Goal: Transaction & Acquisition: Purchase product/service

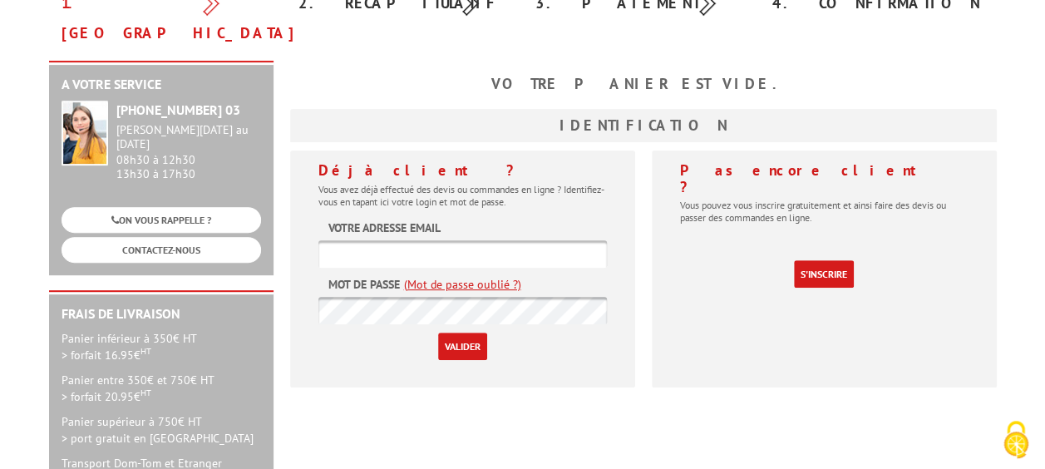
scroll to position [249, 0]
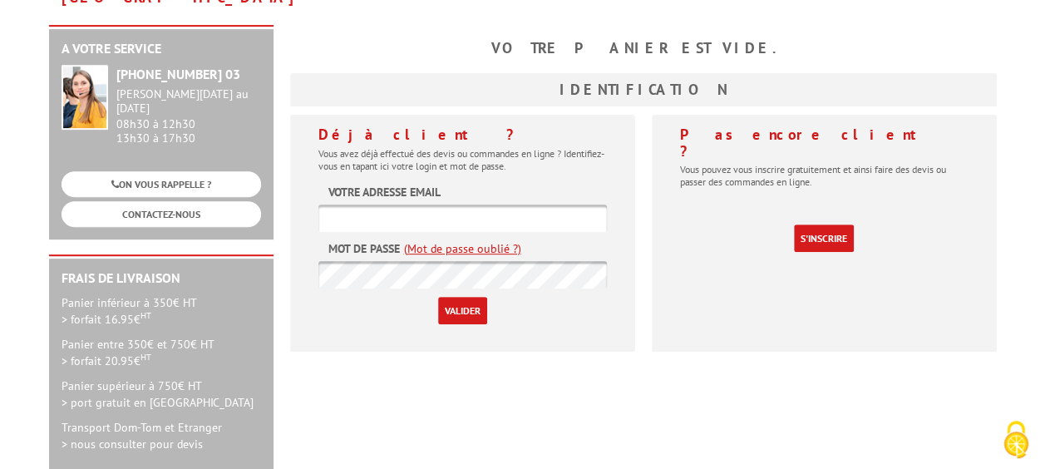
type input "rdbconcept@gmail.com"
click at [453, 297] on input "Valider" at bounding box center [462, 310] width 49 height 27
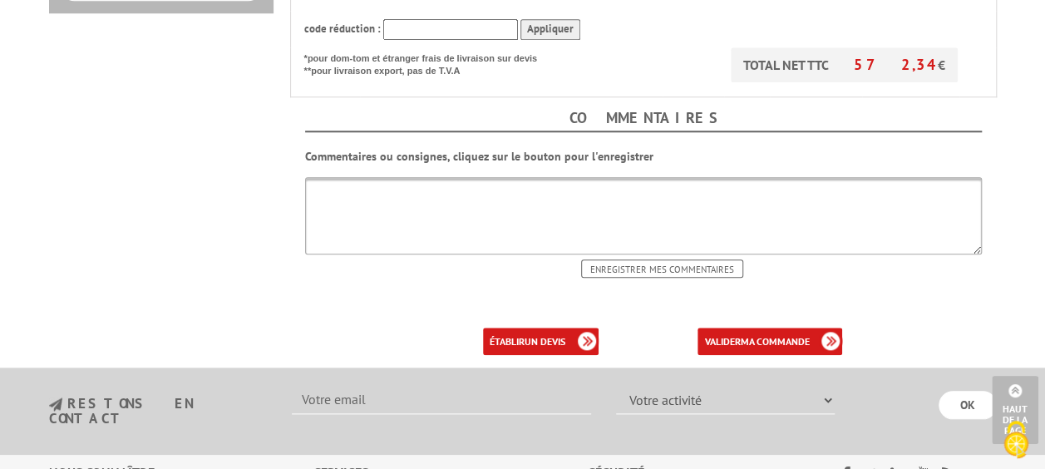
scroll to position [748, 0]
click at [793, 334] on b "ma commande" at bounding box center [774, 340] width 69 height 12
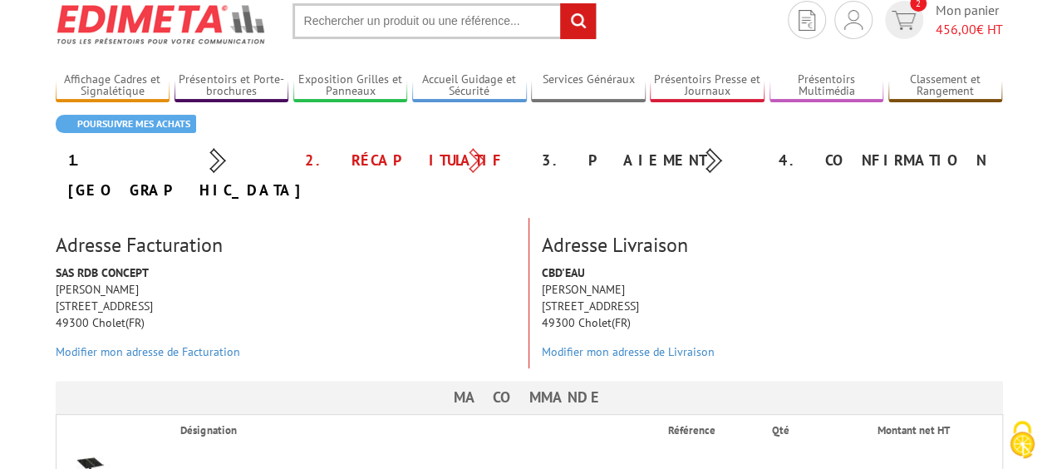
scroll to position [83, 0]
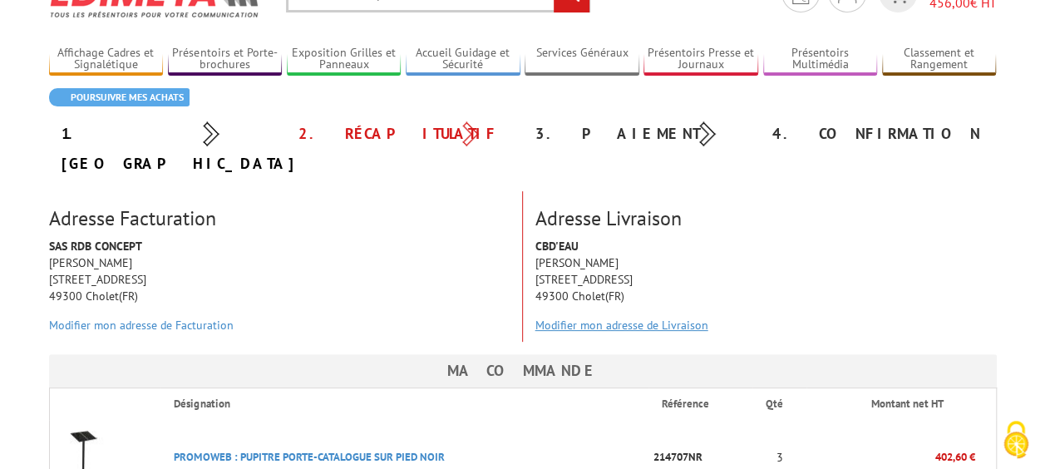
click at [657, 318] on link "Modifier mon adresse de Livraison" at bounding box center [621, 325] width 173 height 15
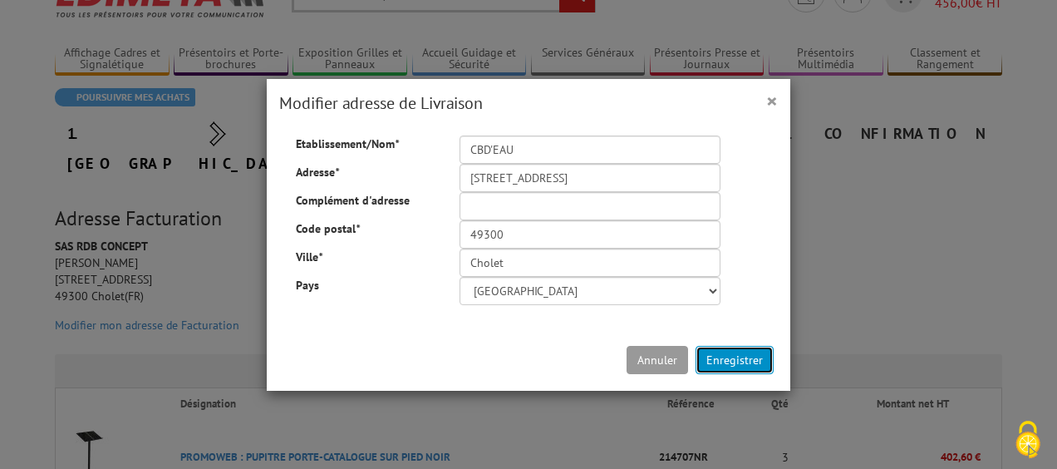
click at [728, 362] on button "Enregistrer" at bounding box center [735, 360] width 78 height 28
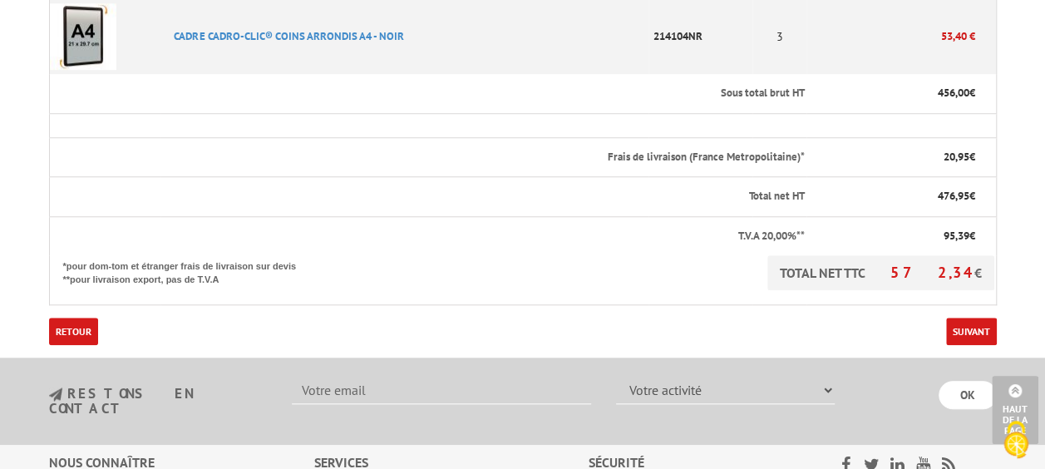
scroll to position [665, 0]
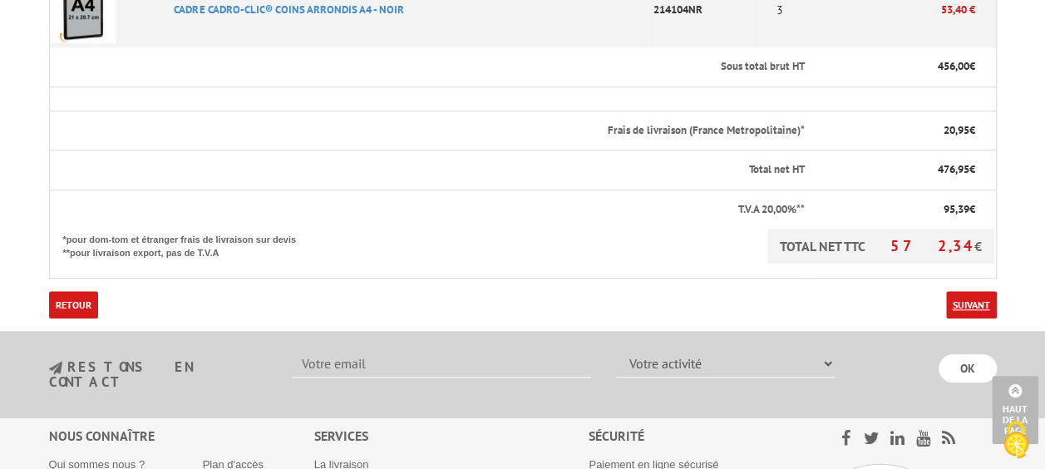
click at [990, 291] on link "Suivant" at bounding box center [971, 304] width 51 height 27
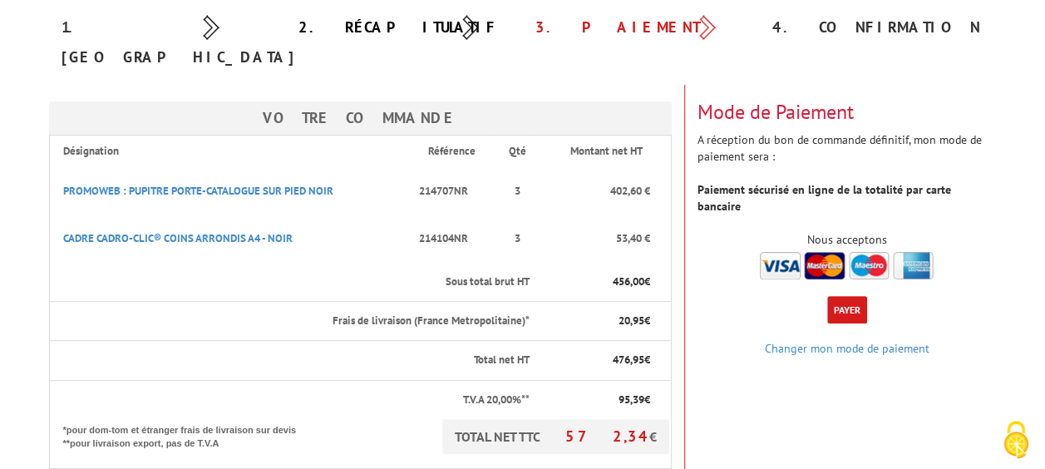
scroll to position [249, 0]
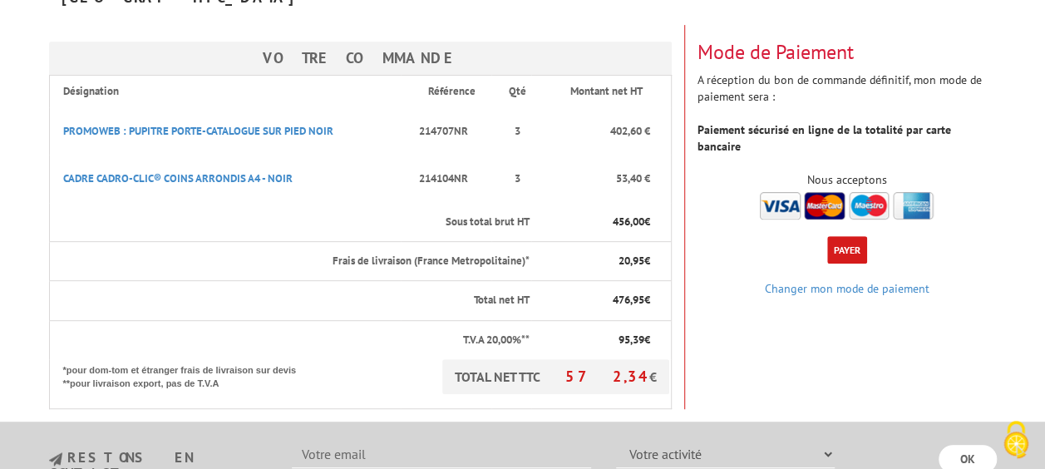
click at [844, 236] on button "Payer" at bounding box center [847, 249] width 40 height 27
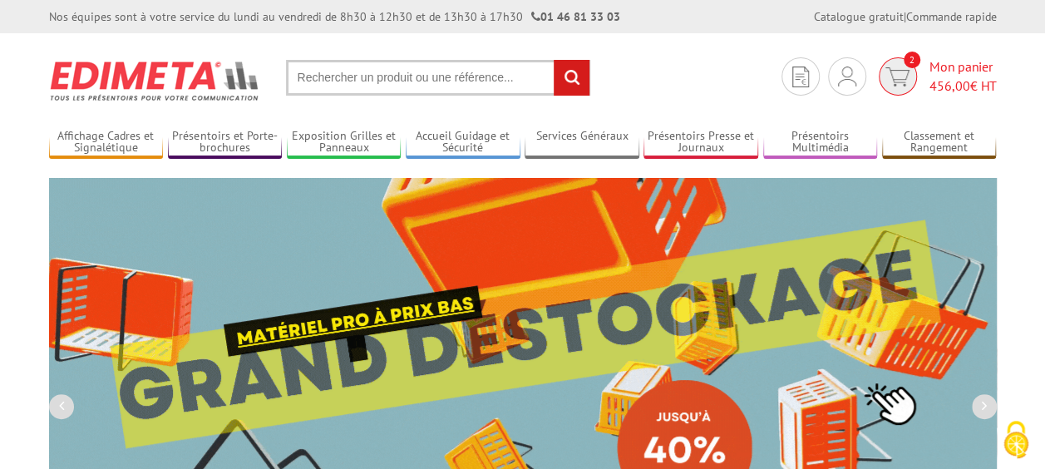
click at [903, 62] on span "2" at bounding box center [911, 60] width 17 height 17
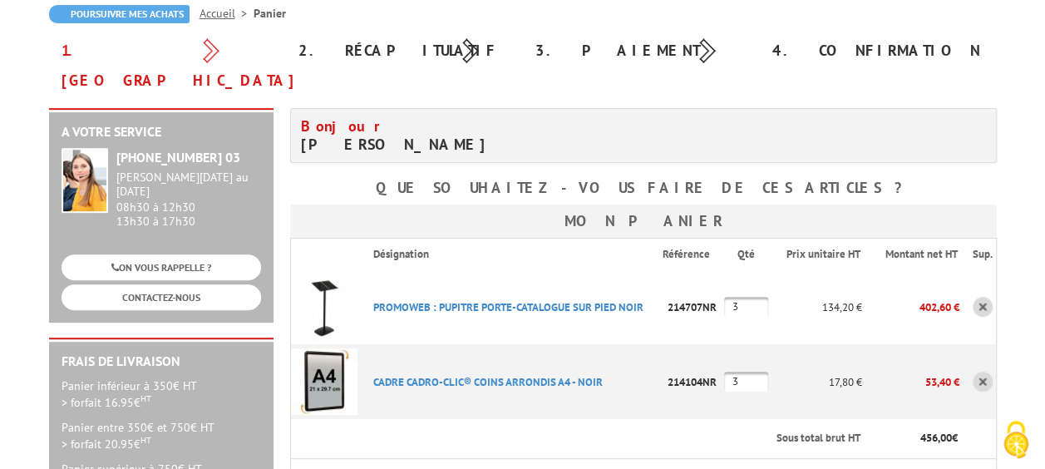
scroll to position [249, 0]
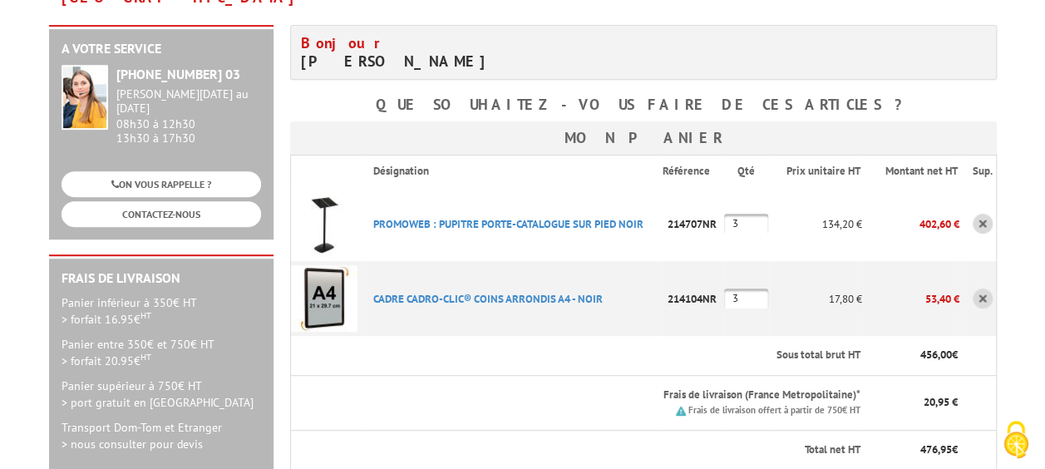
click at [978, 214] on link at bounding box center [982, 224] width 20 height 20
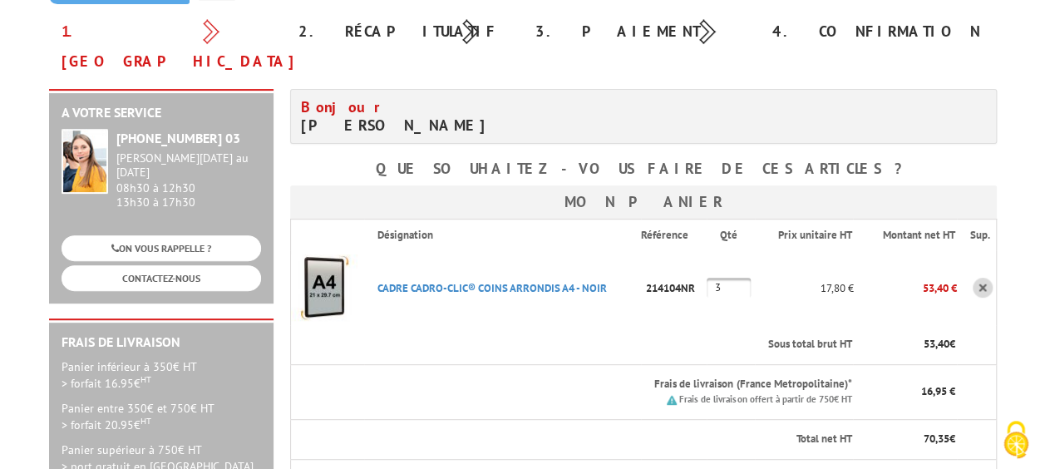
scroll to position [249, 0]
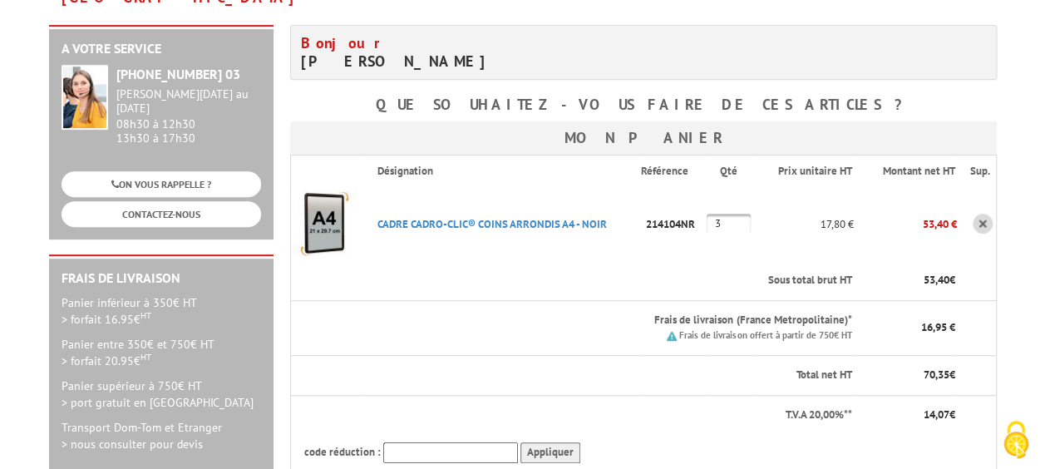
click at [987, 214] on link at bounding box center [982, 224] width 20 height 20
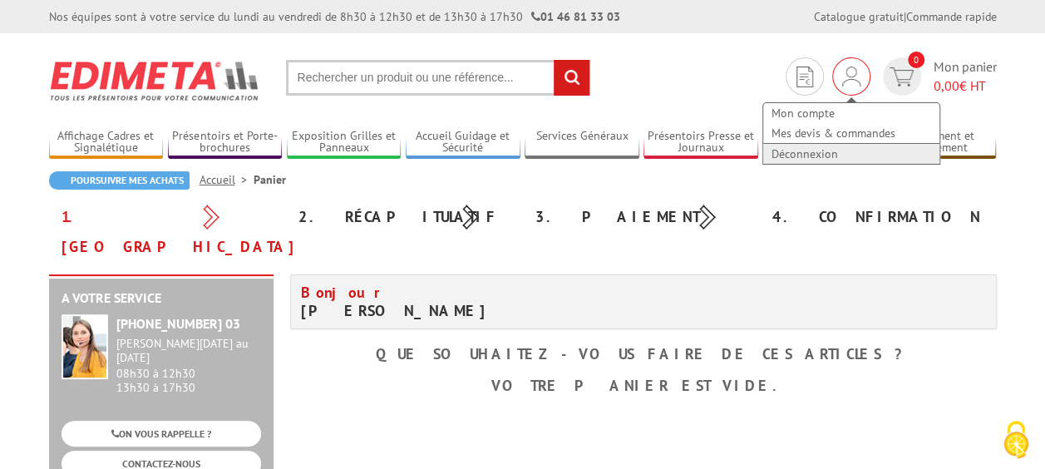
click at [813, 158] on link "Déconnexion" at bounding box center [851, 154] width 176 height 20
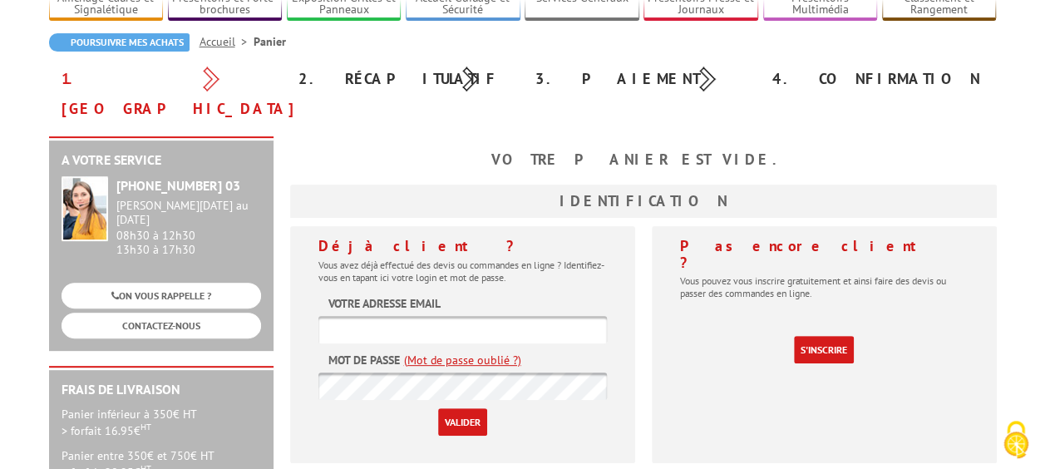
scroll to position [166, 0]
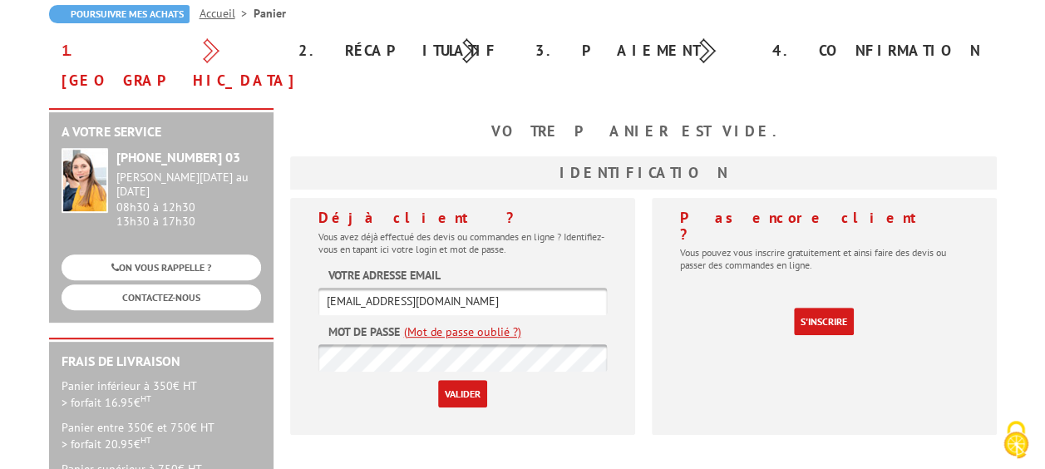
drag, startPoint x: 486, startPoint y: 268, endPoint x: 281, endPoint y: 282, distance: 205.7
click at [282, 282] on div "Déjà client ? Vous avez déjà effectué des devis ou commandes en ligne ? Identif…" at bounding box center [463, 322] width 362 height 249
type input "[EMAIL_ADDRESS][DOMAIN_NAME]"
click at [449, 380] on input "Valider" at bounding box center [462, 393] width 49 height 27
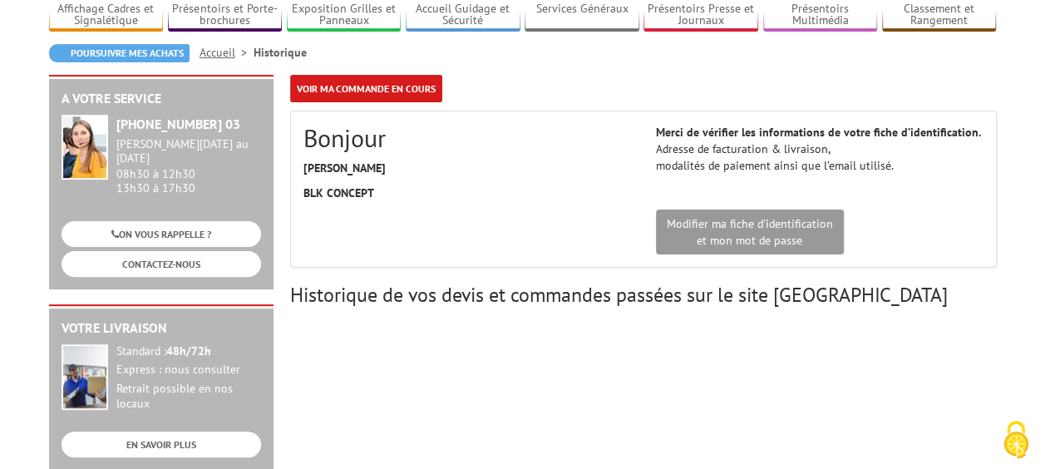
scroll to position [83, 0]
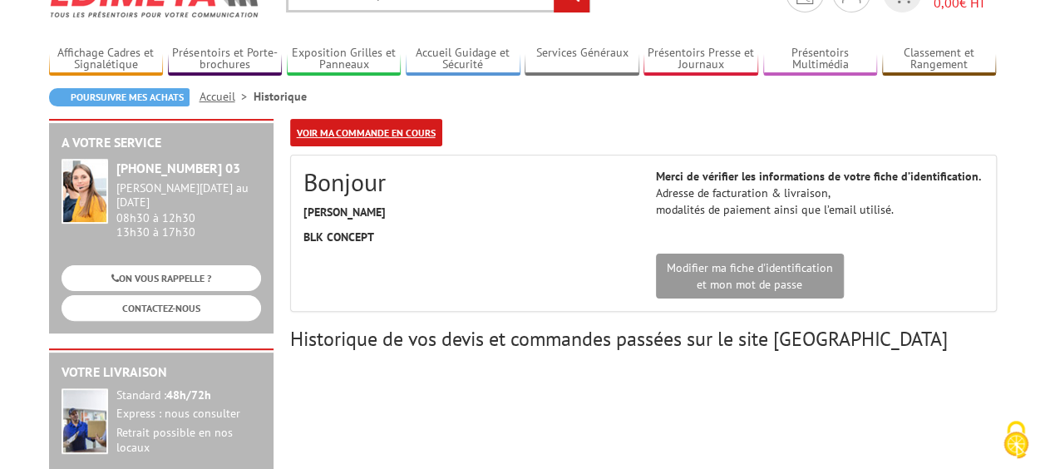
click at [418, 128] on link "Voir ma commande en cours" at bounding box center [366, 132] width 152 height 27
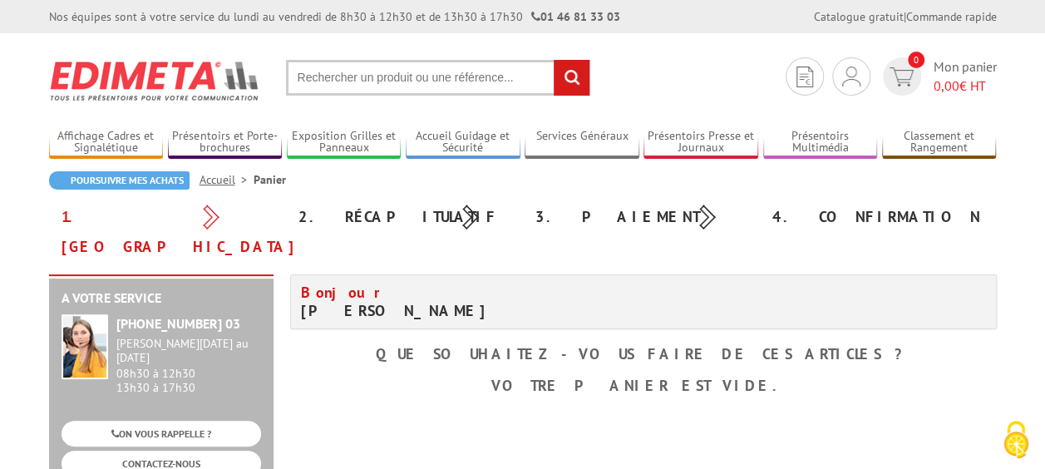
click at [470, 83] on input "text" at bounding box center [438, 78] width 304 height 36
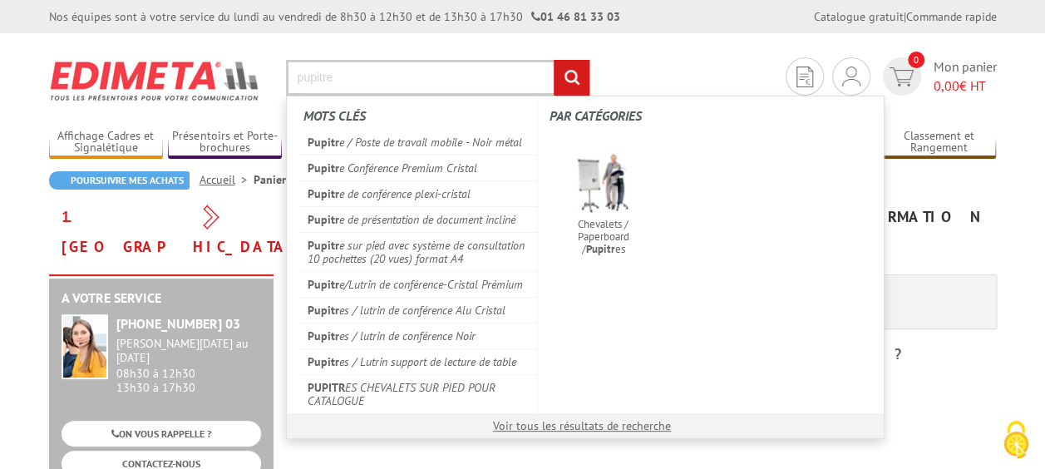
type input "pupitre"
click at [554, 60] on input "rechercher" at bounding box center [572, 78] width 36 height 36
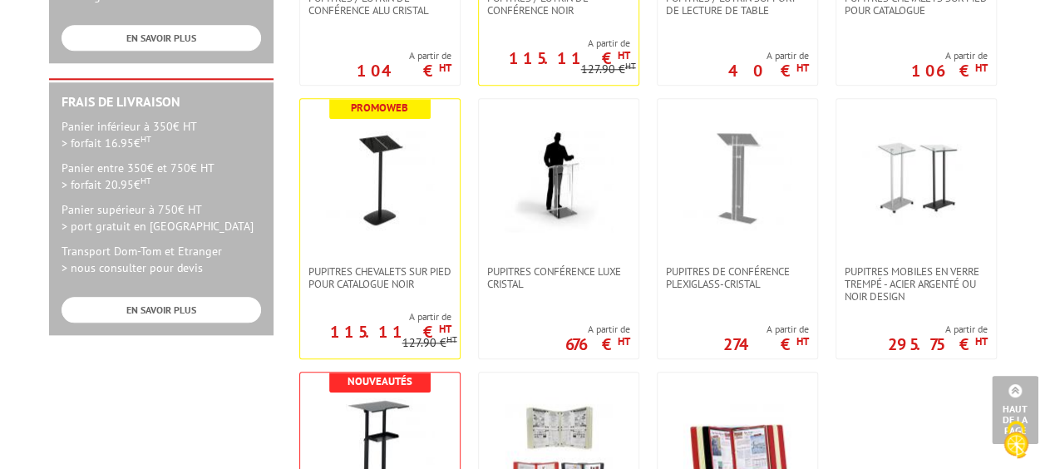
scroll to position [748, 0]
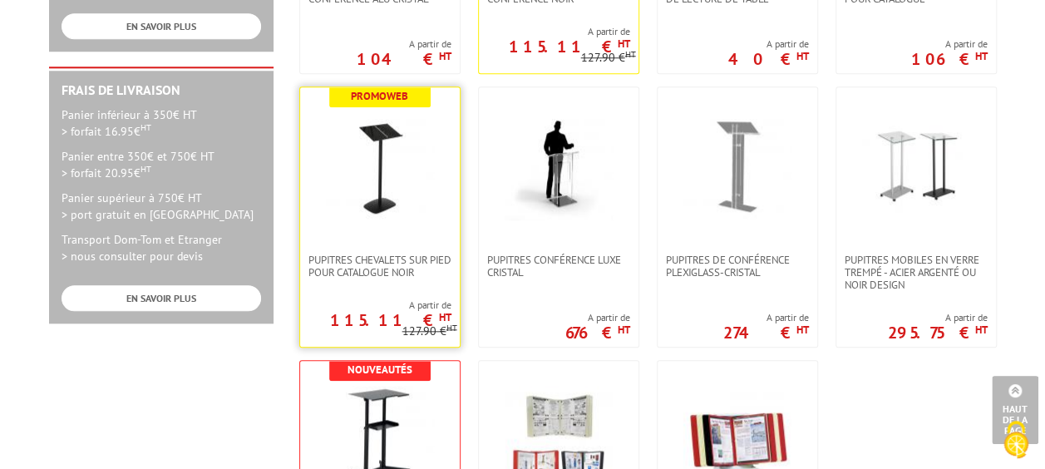
click at [376, 190] on img at bounding box center [380, 166] width 108 height 108
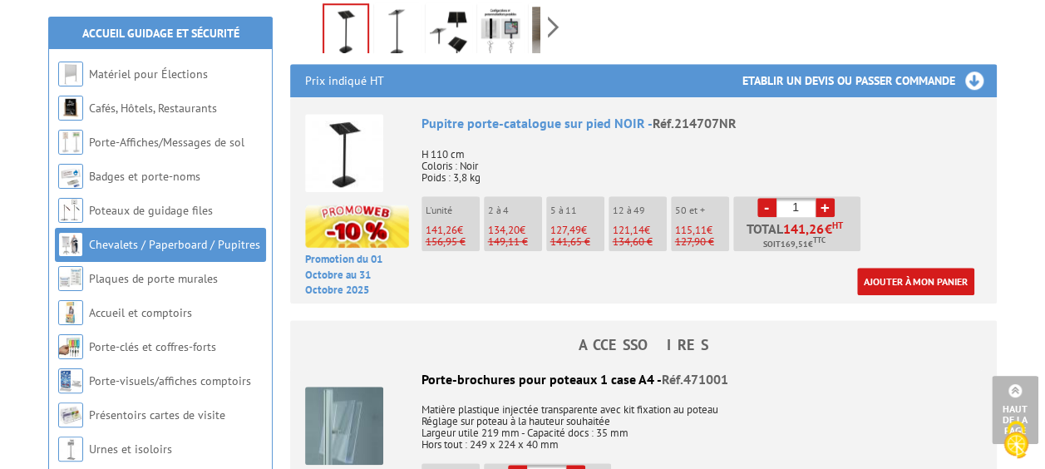
scroll to position [582, 0]
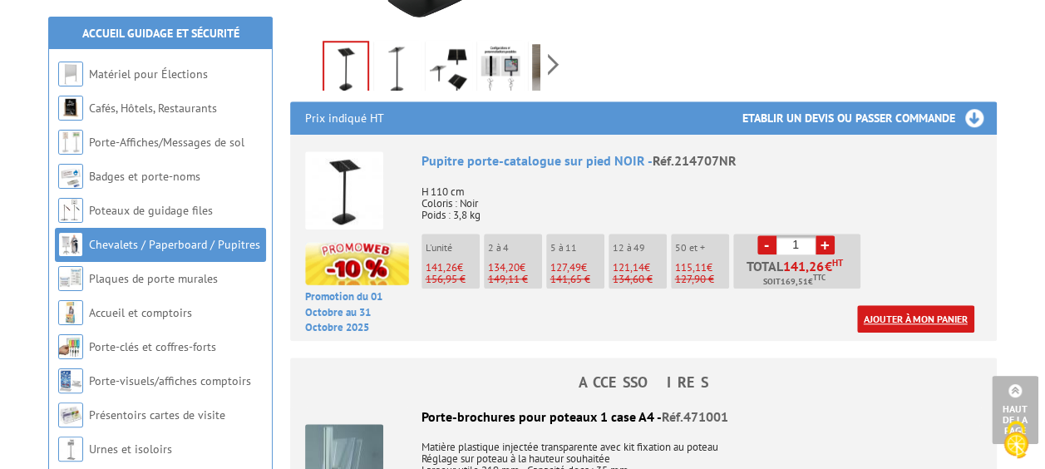
click at [910, 305] on link "Ajouter à mon panier" at bounding box center [915, 318] width 117 height 27
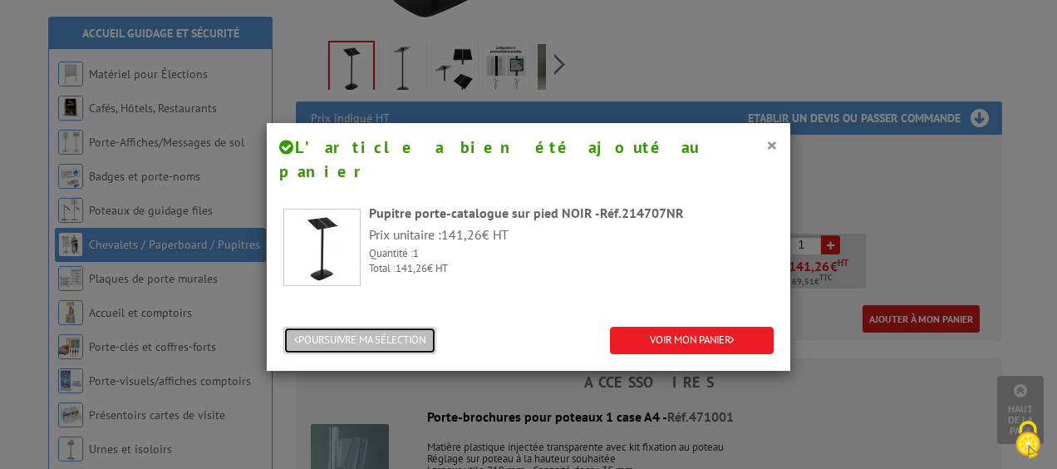
click at [365, 327] on button "POURSUIVRE MA SÉLECTION" at bounding box center [359, 340] width 153 height 27
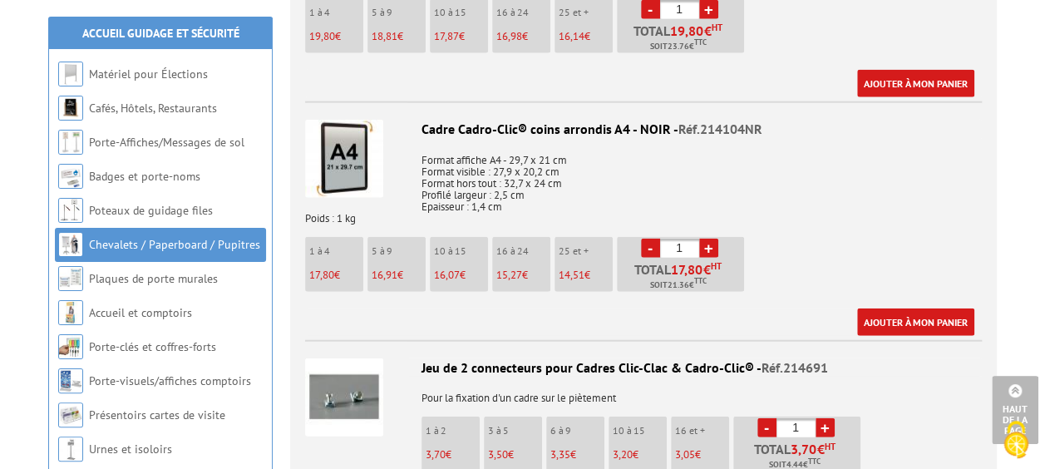
scroll to position [1995, 0]
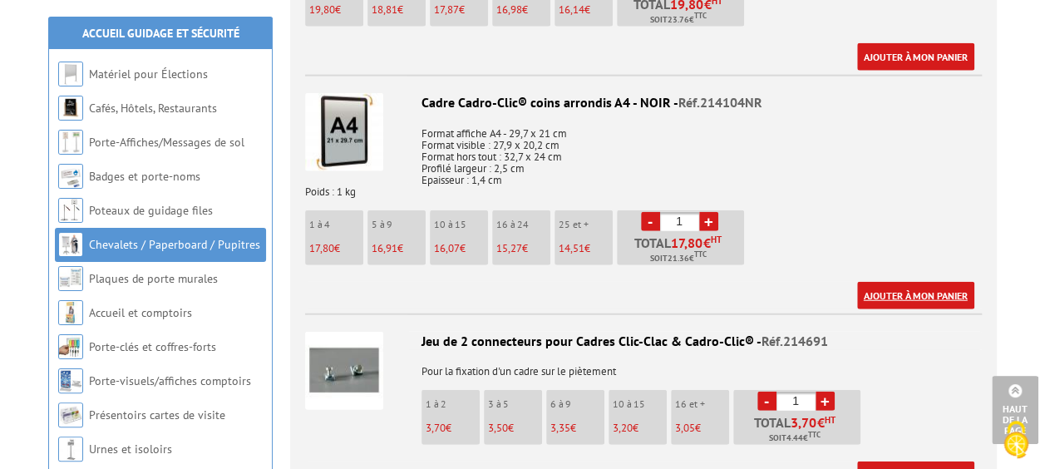
click at [901, 282] on link "Ajouter à mon panier" at bounding box center [915, 295] width 117 height 27
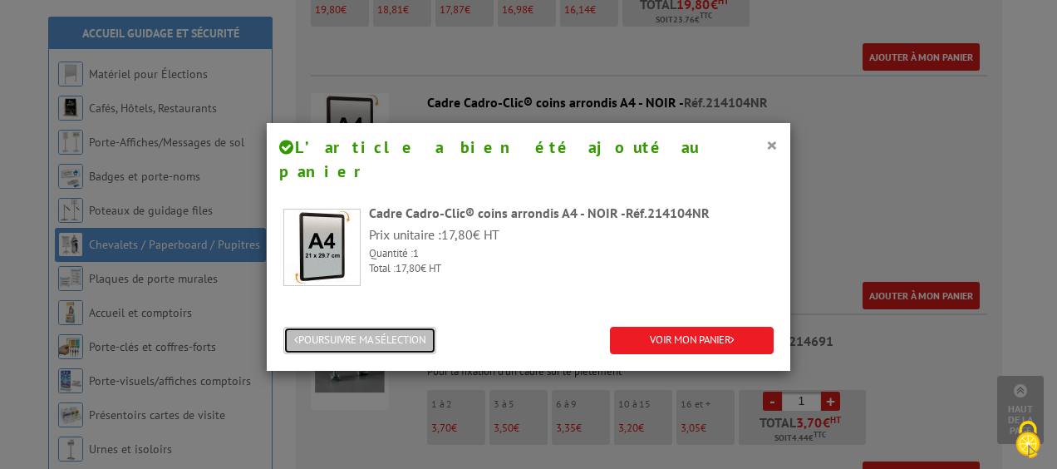
click at [334, 327] on button "POURSUIVRE MA SÉLECTION" at bounding box center [359, 340] width 153 height 27
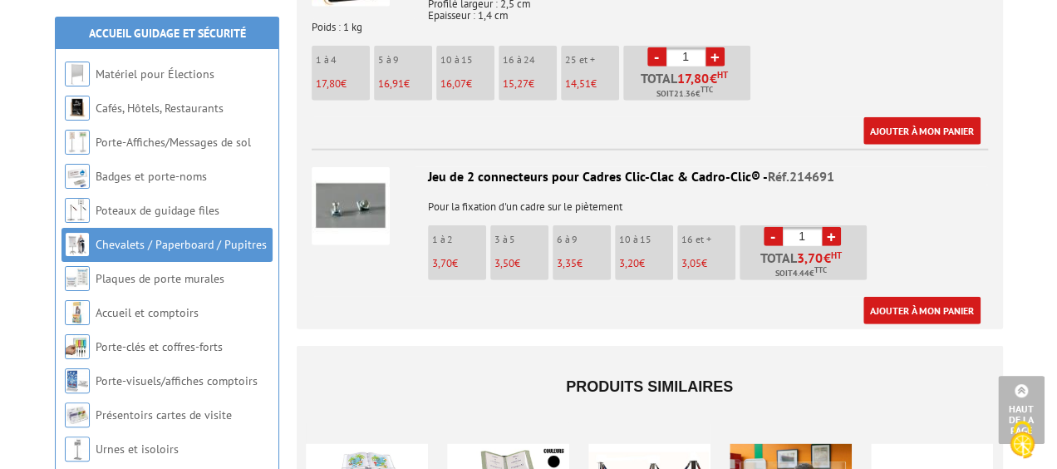
scroll to position [2161, 0]
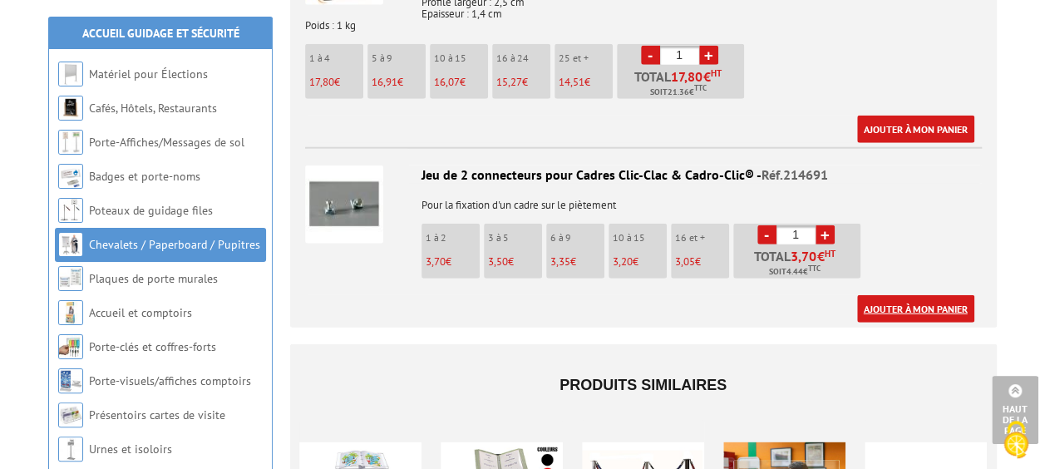
click at [871, 295] on link "Ajouter à mon panier" at bounding box center [915, 308] width 117 height 27
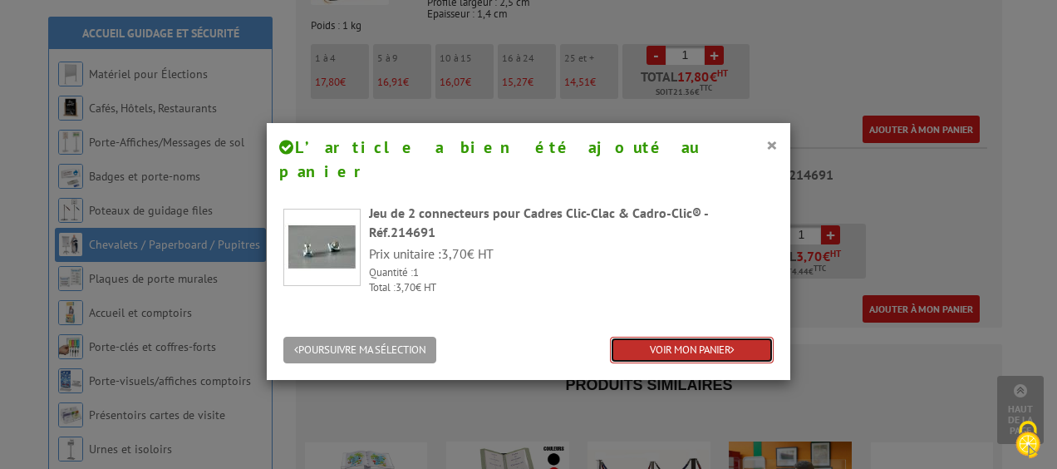
click at [682, 337] on link "VOIR MON PANIER" at bounding box center [692, 350] width 164 height 27
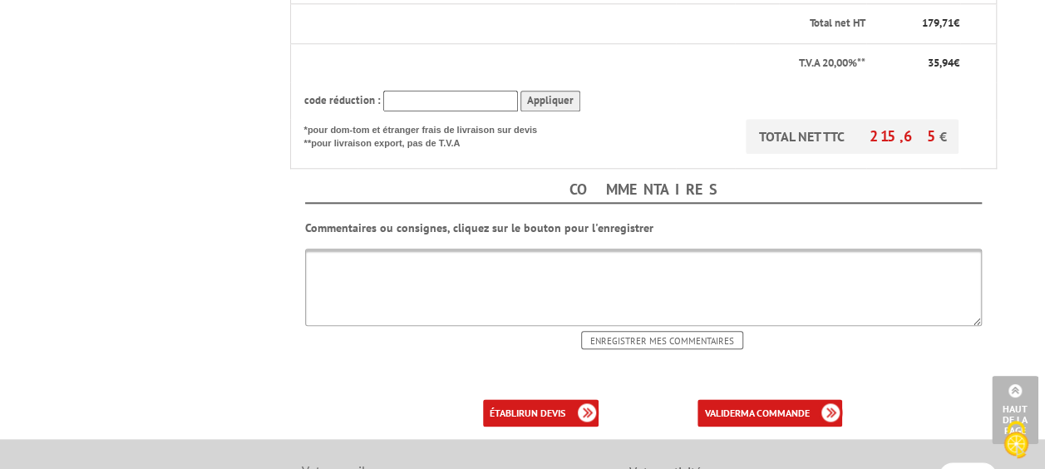
scroll to position [831, 0]
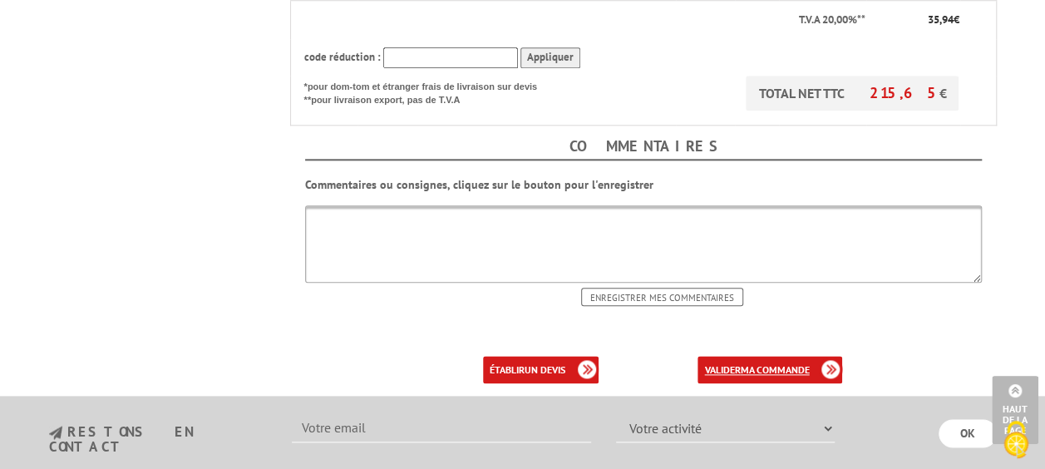
click at [738, 356] on link "valider ma commande" at bounding box center [769, 369] width 145 height 27
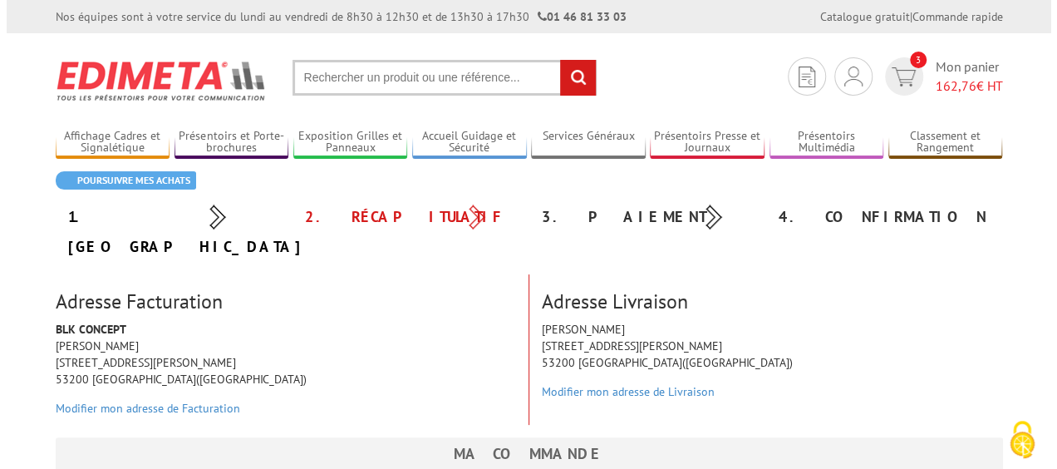
scroll to position [83, 0]
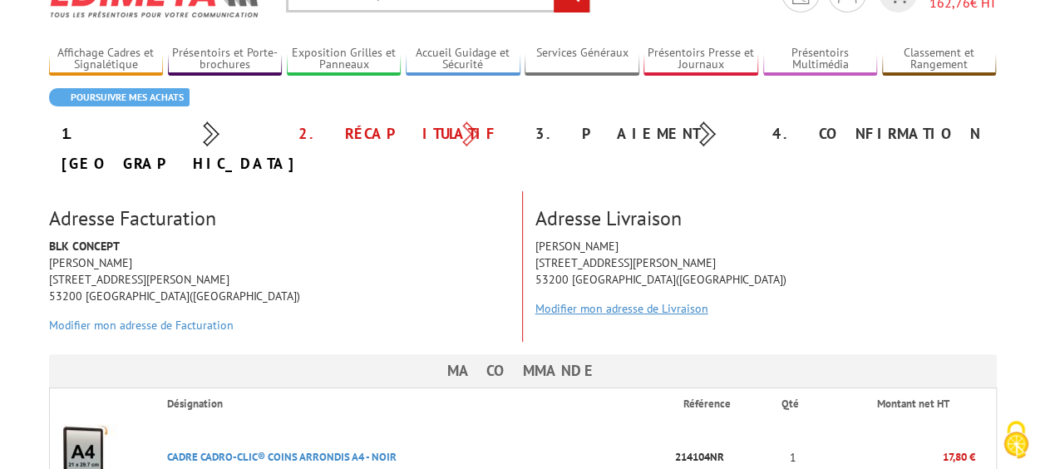
click at [624, 301] on link "Modifier mon adresse de Livraison" at bounding box center [621, 308] width 173 height 15
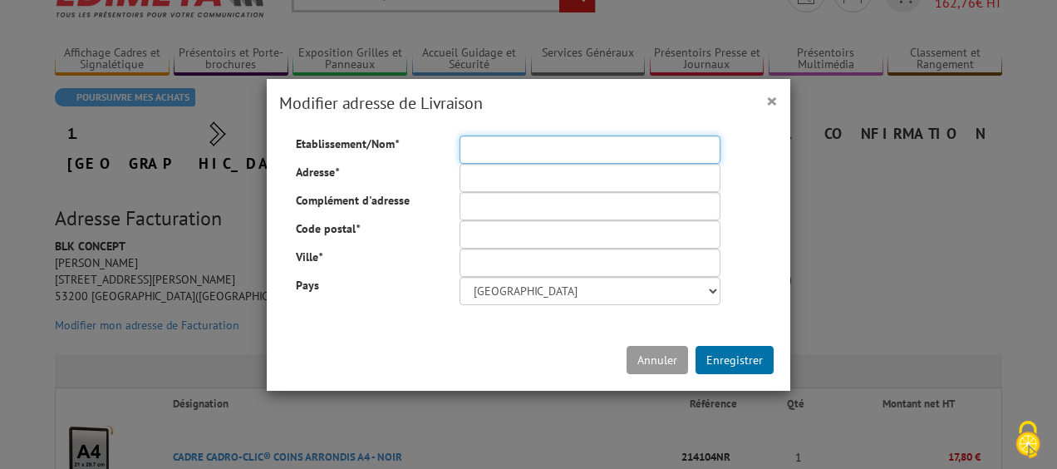
click at [490, 156] on input "Etablissement/Nom *" at bounding box center [590, 149] width 261 height 28
type input "CBD'eau"
click at [406, 196] on label "Complément d'adresse" at bounding box center [365, 200] width 164 height 17
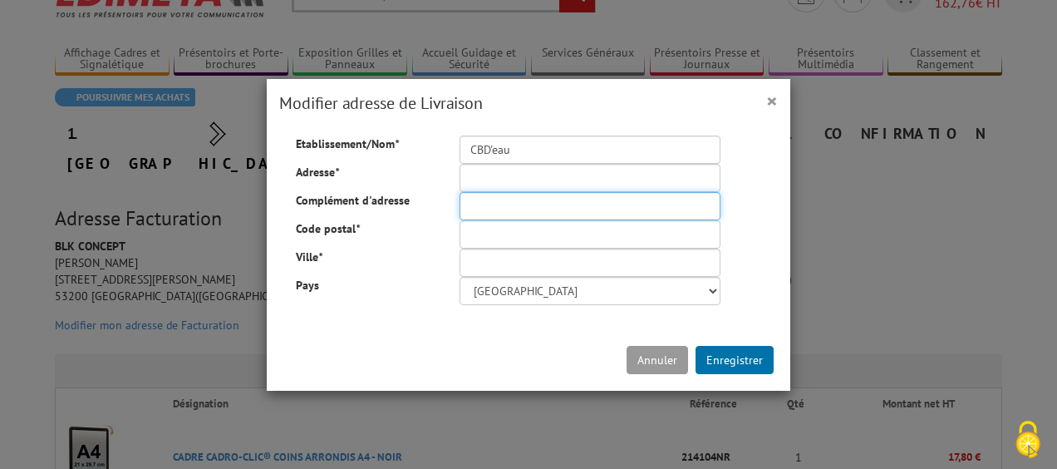
click at [460, 196] on input "Complément d'adresse" at bounding box center [590, 206] width 261 height 28
click at [525, 180] on input "Adresse *" at bounding box center [590, 178] width 261 height 28
type input "1"
click at [525, 180] on input "Adresse *" at bounding box center [590, 178] width 261 height 28
type input "[STREET_ADDRESS][PERSON_NAME]"
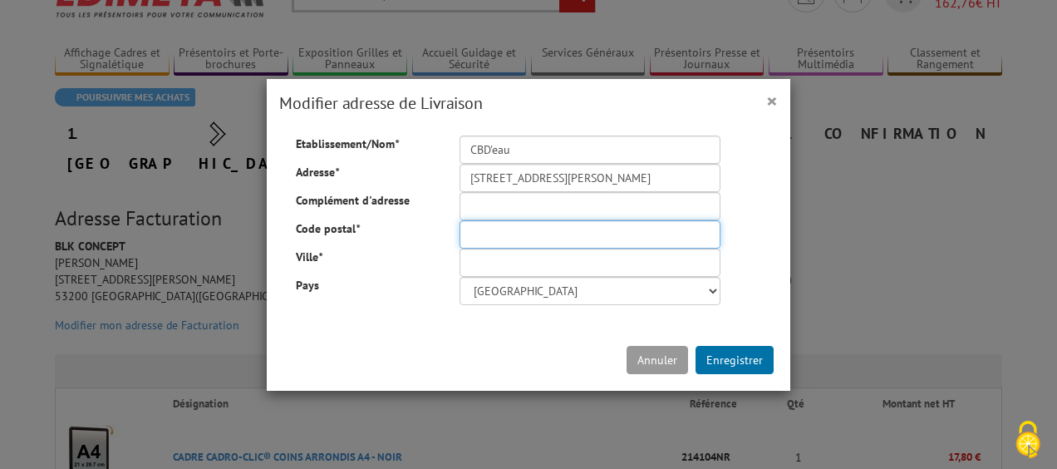
type input "53200"
type input "[GEOGRAPHIC_DATA]"
click at [590, 239] on input "53200" at bounding box center [590, 234] width 261 height 28
click at [739, 224] on div "Etablissement/Nom * CBD'eau Adresse * 19 Avenue du Maréchal Joffre 53200 Châtea…" at bounding box center [528, 220] width 515 height 170
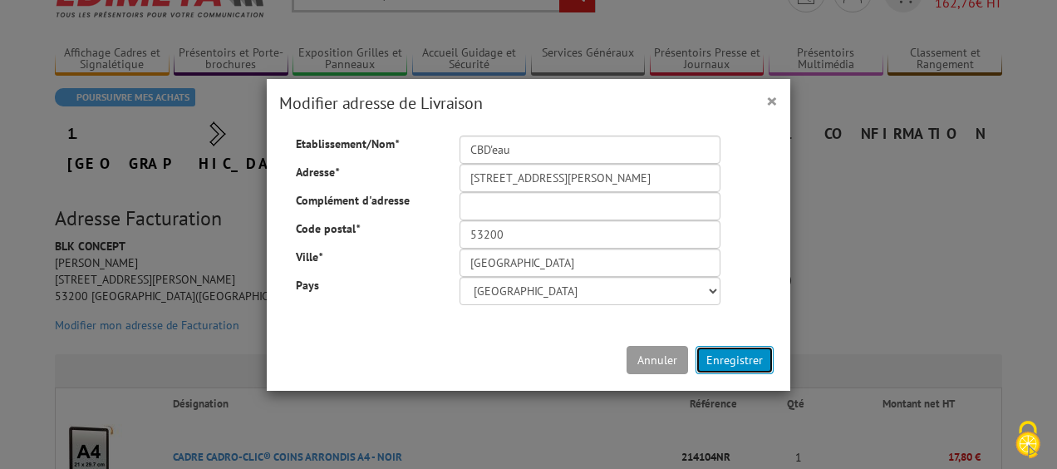
click at [741, 359] on button "Enregistrer" at bounding box center [735, 360] width 78 height 28
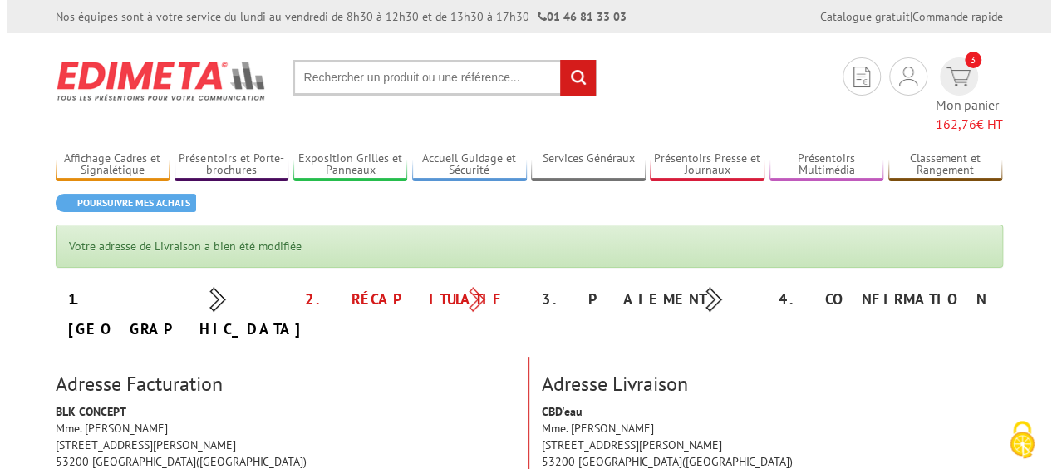
scroll to position [83, 0]
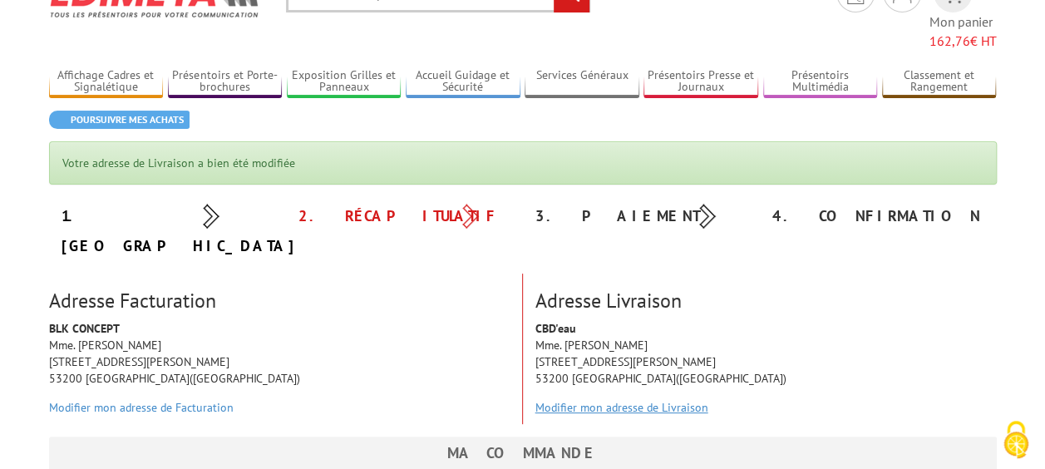
click at [627, 400] on link "Modifier mon adresse de Livraison" at bounding box center [621, 407] width 173 height 15
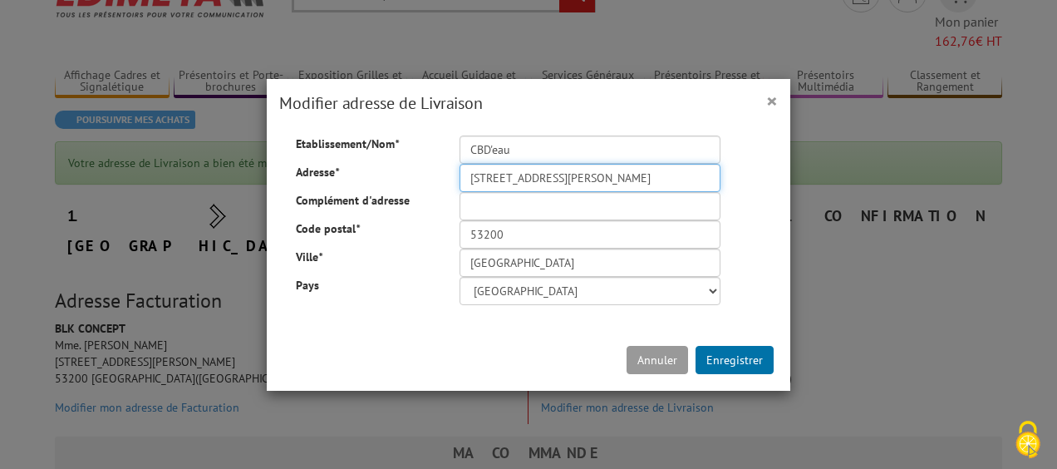
scroll to position [0, 93]
drag, startPoint x: 612, startPoint y: 175, endPoint x: 718, endPoint y: 190, distance: 107.6
click at [718, 190] on div "19 Avenue du Maréchal Joffre 53200 Château-Gontier-sur-Mayenne" at bounding box center [590, 178] width 286 height 28
type input "19 Avenue du Maréchal Joffre"
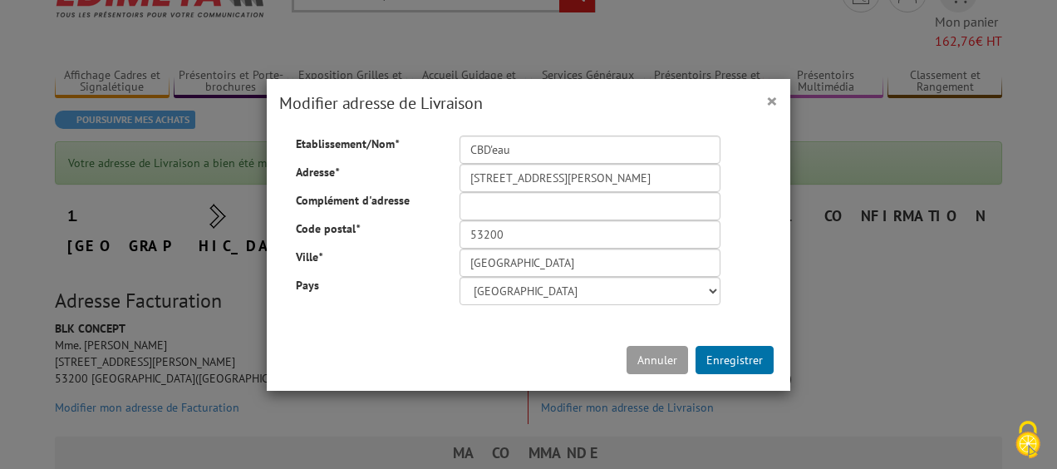
click at [779, 250] on div "Etablissement/Nom * CBD'eau Adresse * 19 Avenue du Maréchal Joffre Complément d…" at bounding box center [528, 220] width 515 height 170
click at [726, 359] on button "Enregistrer" at bounding box center [735, 360] width 78 height 28
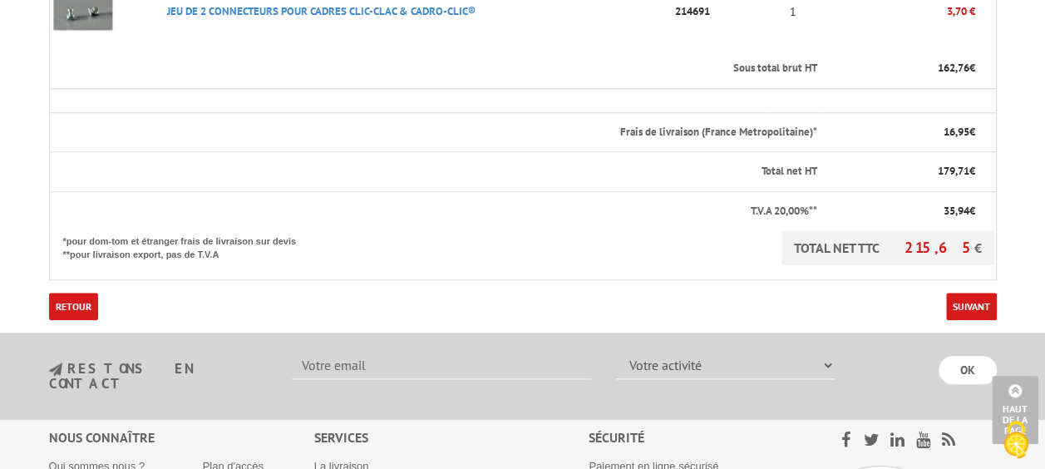
scroll to position [831, 0]
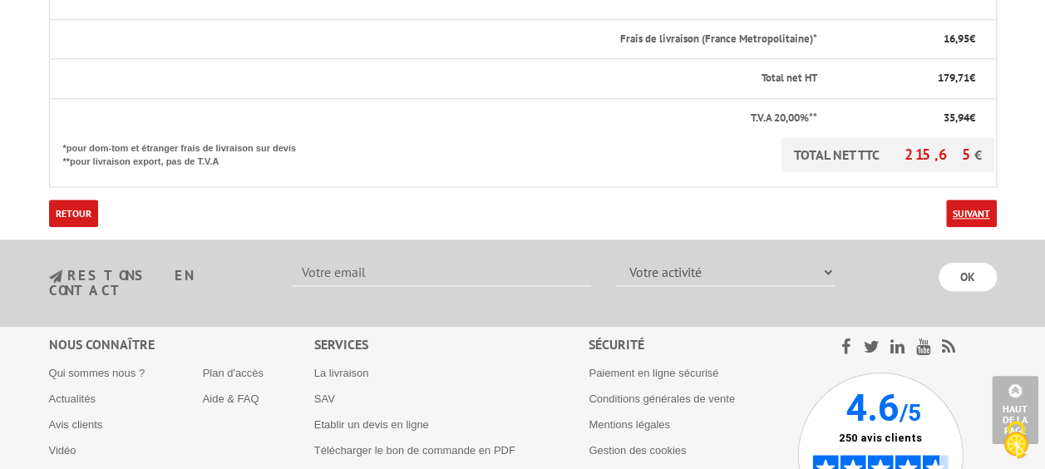
click at [972, 199] on link "Suivant" at bounding box center [971, 212] width 51 height 27
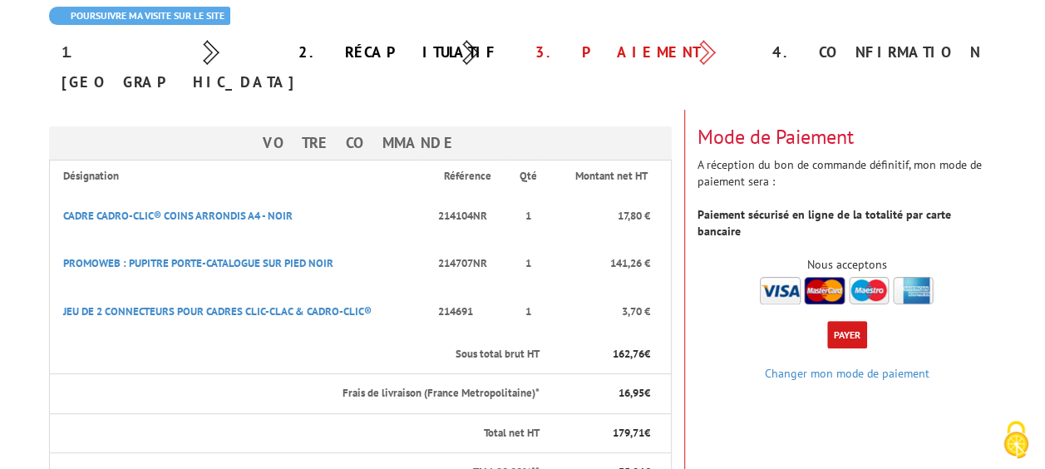
scroll to position [166, 0]
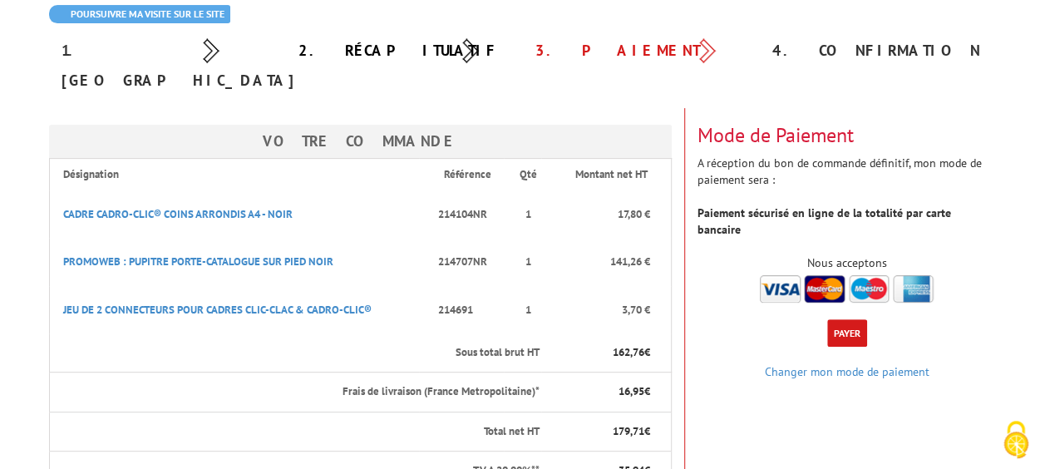
click at [852, 319] on button "Payer" at bounding box center [847, 332] width 40 height 27
